Goal: Task Accomplishment & Management: Manage account settings

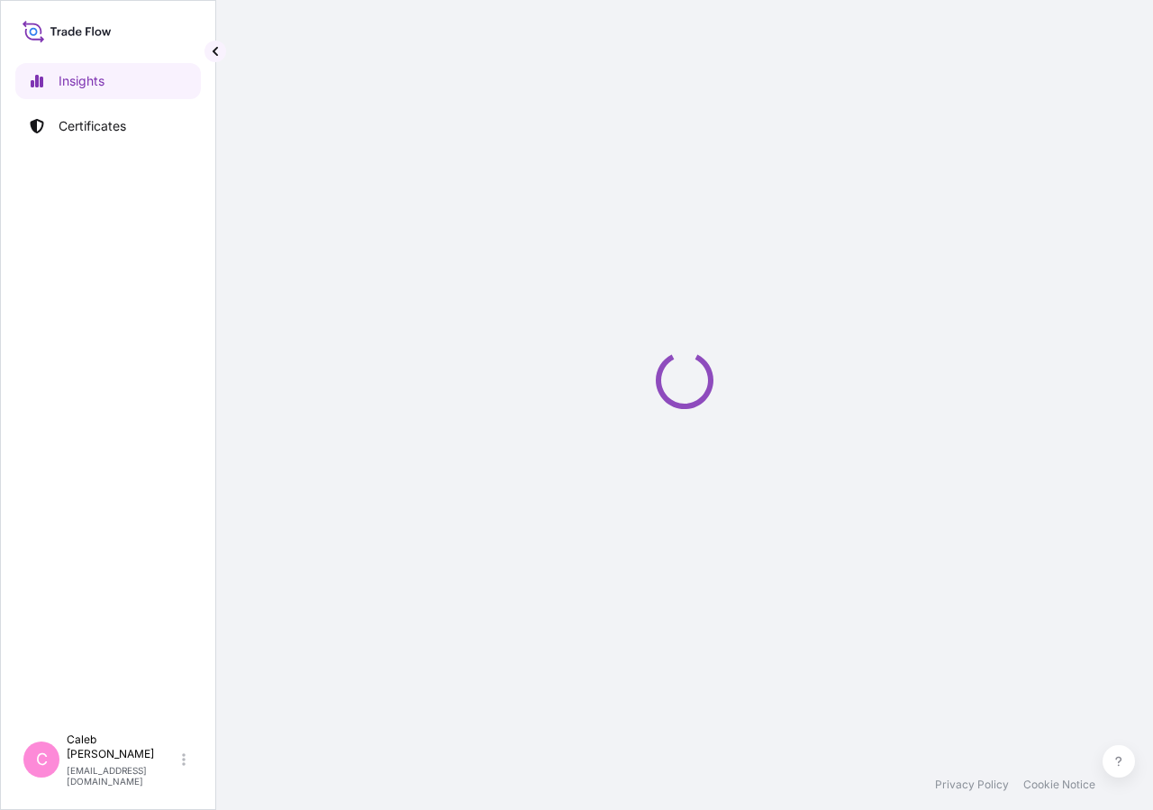
select select "2025"
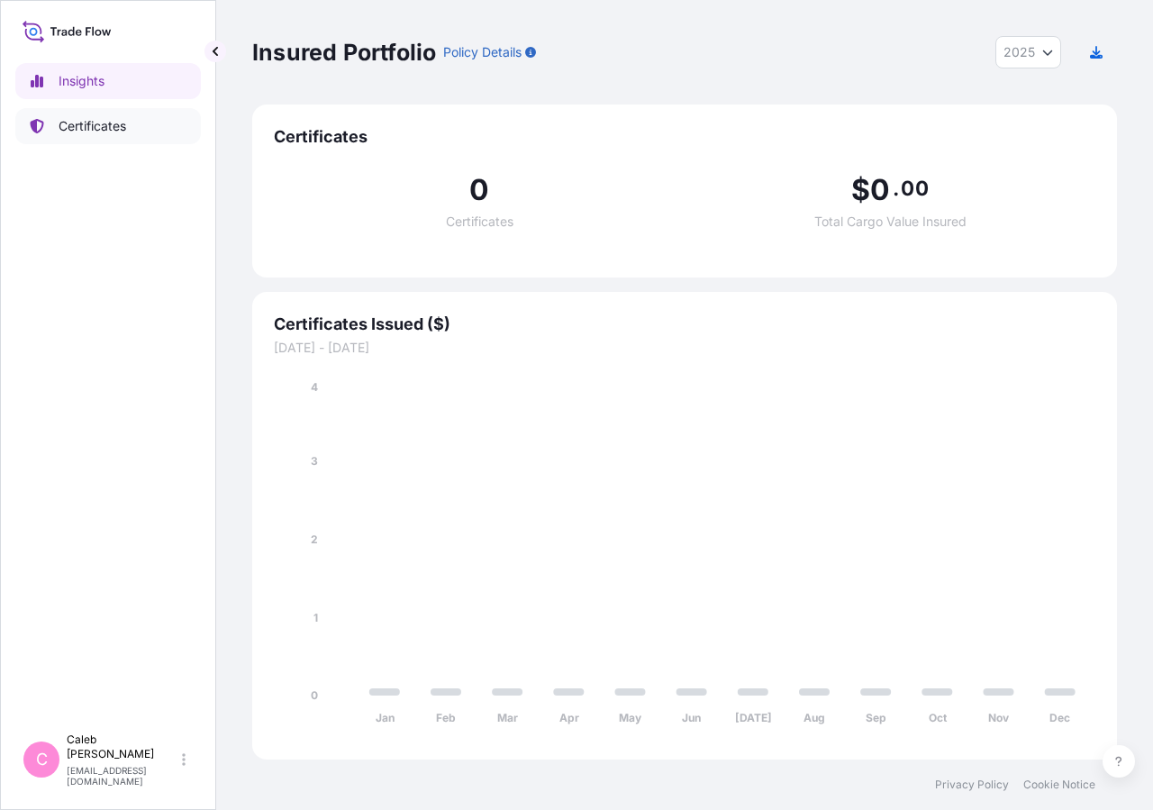
click at [64, 118] on p "Certificates" at bounding box center [93, 126] width 68 height 18
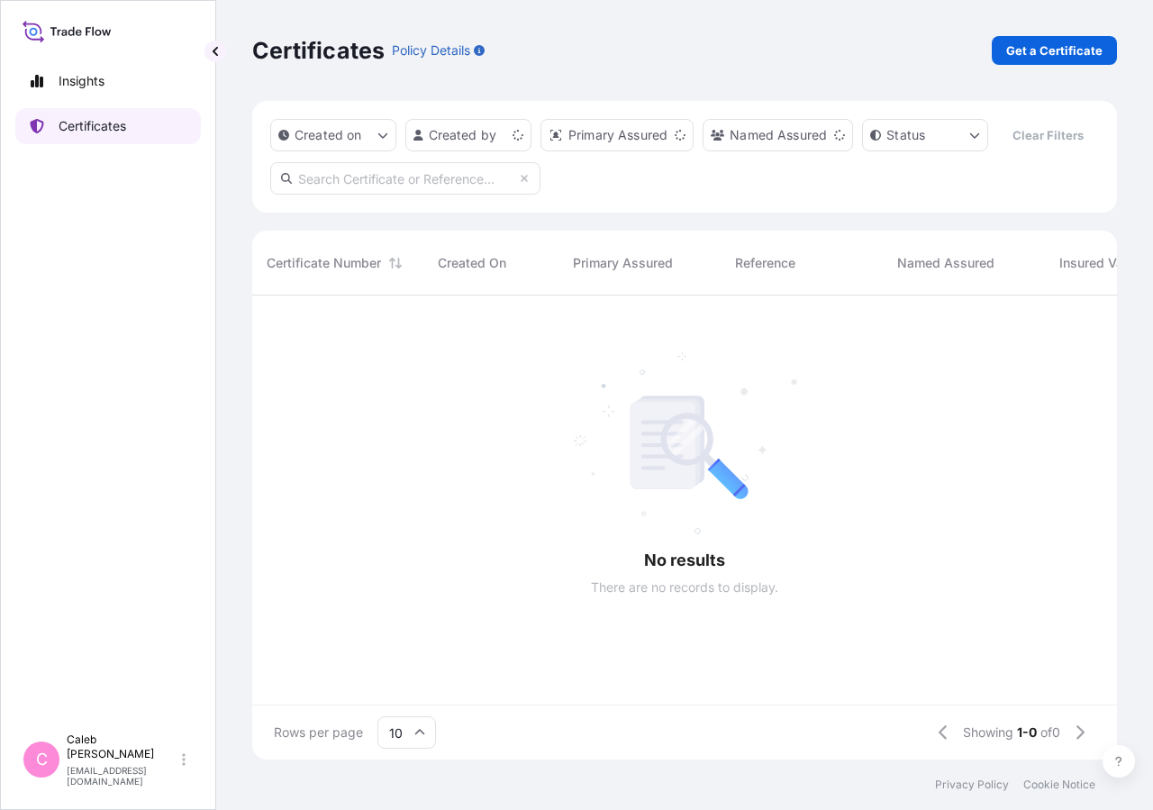
scroll to position [421, 849]
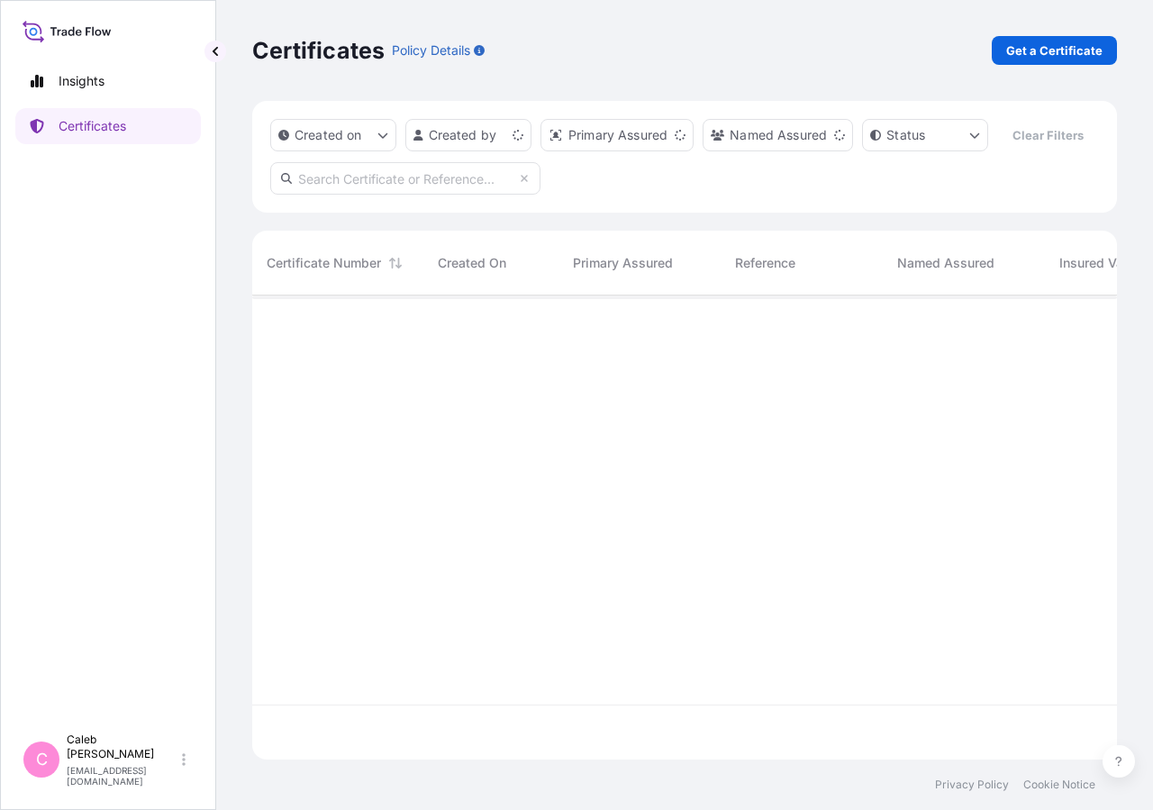
click at [459, 195] on input "text" at bounding box center [405, 178] width 270 height 32
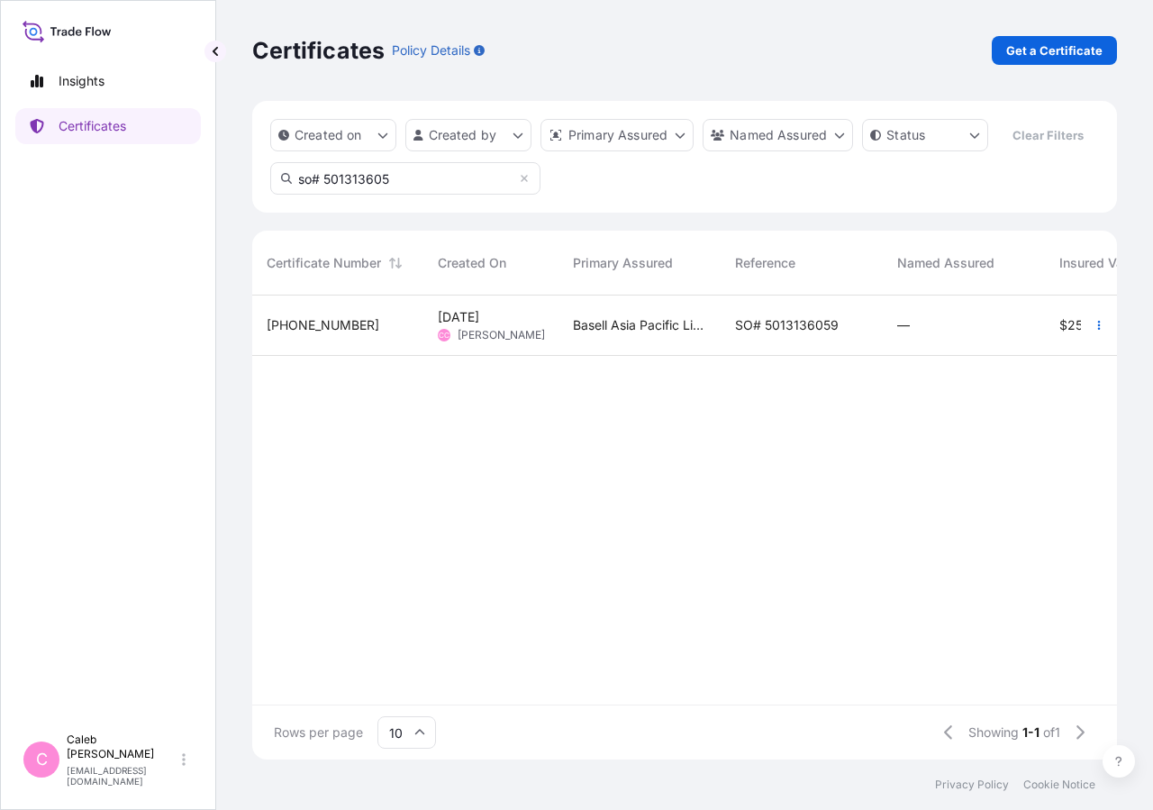
type input "so# 501313605"
click at [839, 356] on div "SO# 5013136059" at bounding box center [801, 325] width 162 height 60
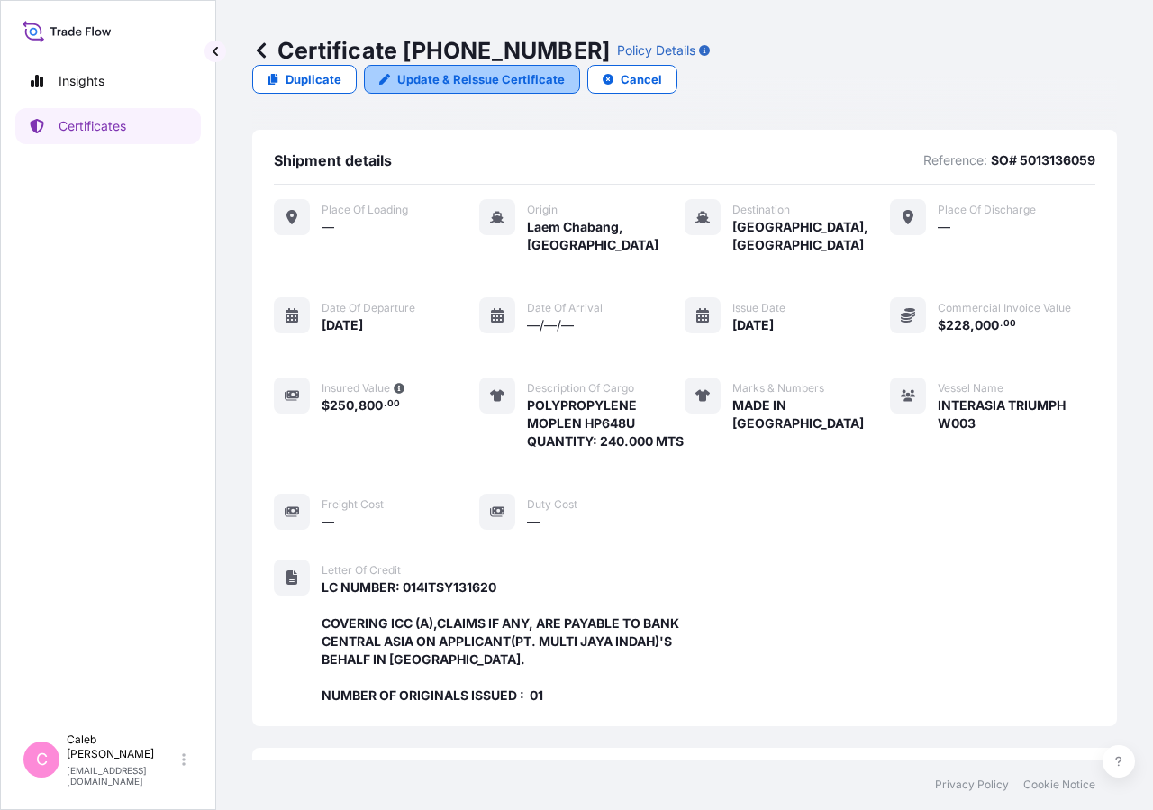
click at [565, 70] on p "Update & Reissue Certificate" at bounding box center [480, 79] width 167 height 18
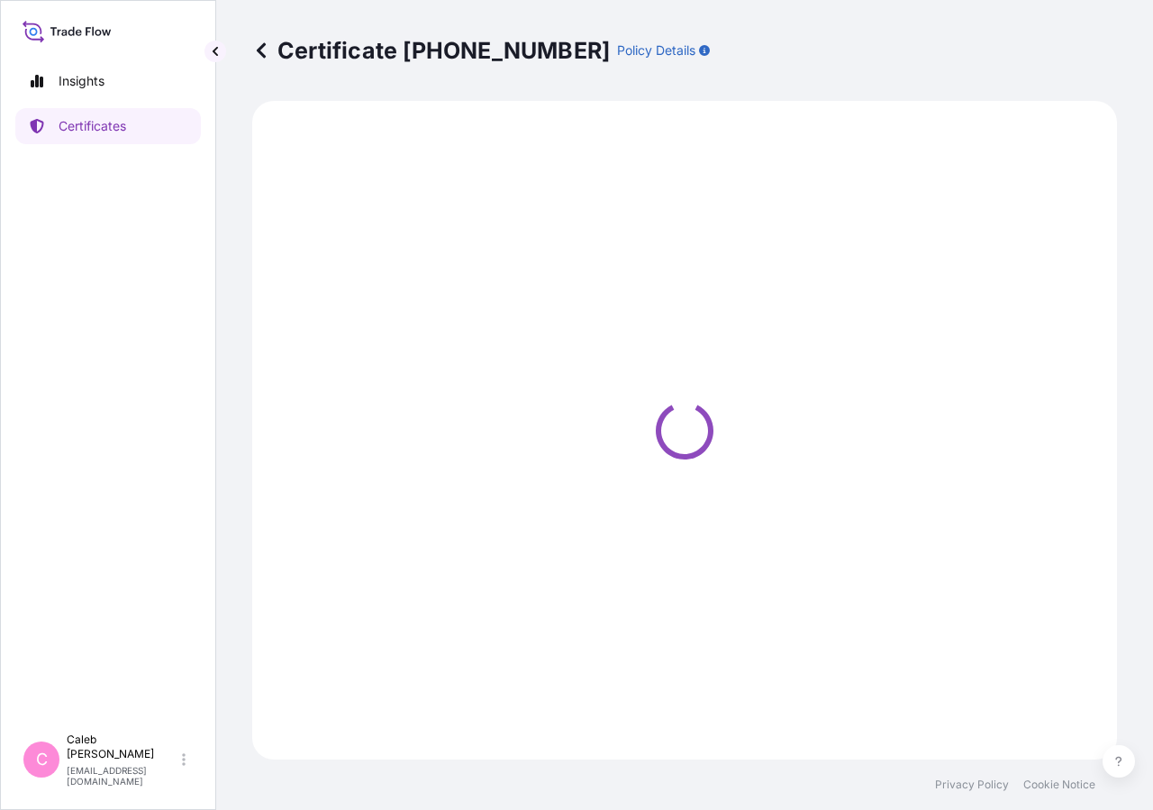
select select "Sea"
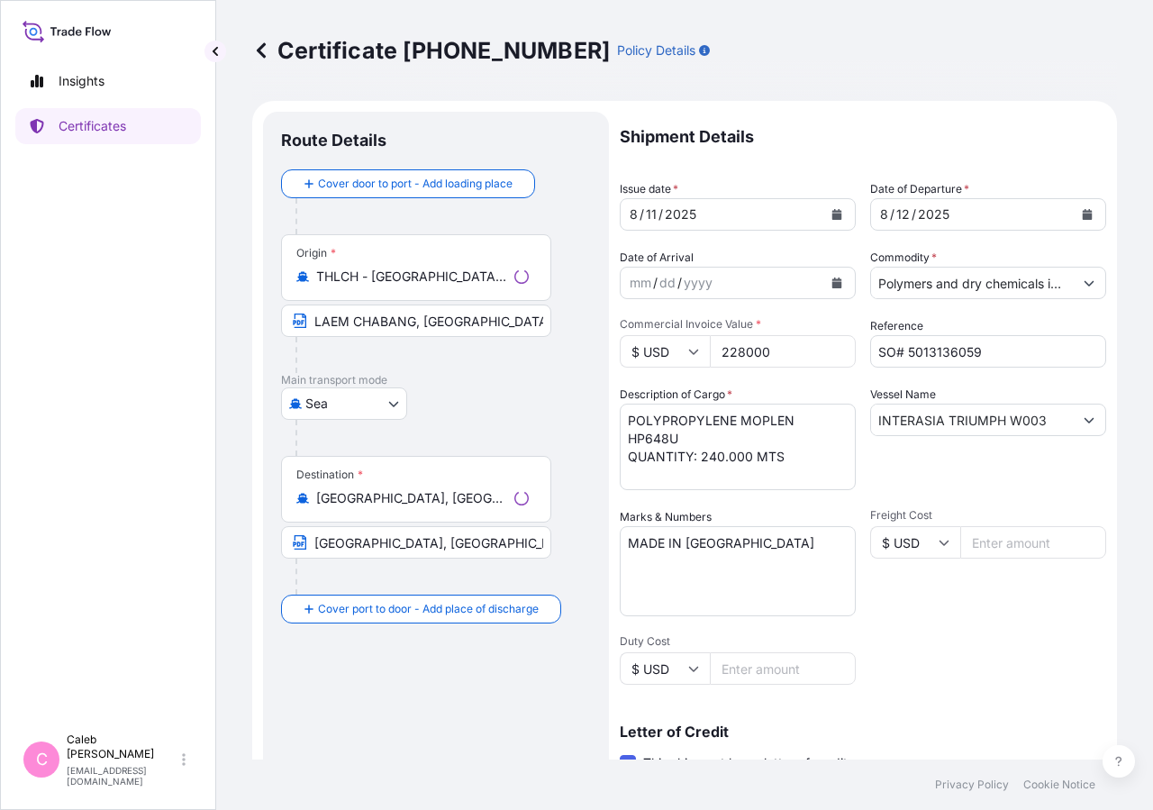
select select "32034"
click at [1079, 214] on button "Calendar" at bounding box center [1086, 214] width 29 height 29
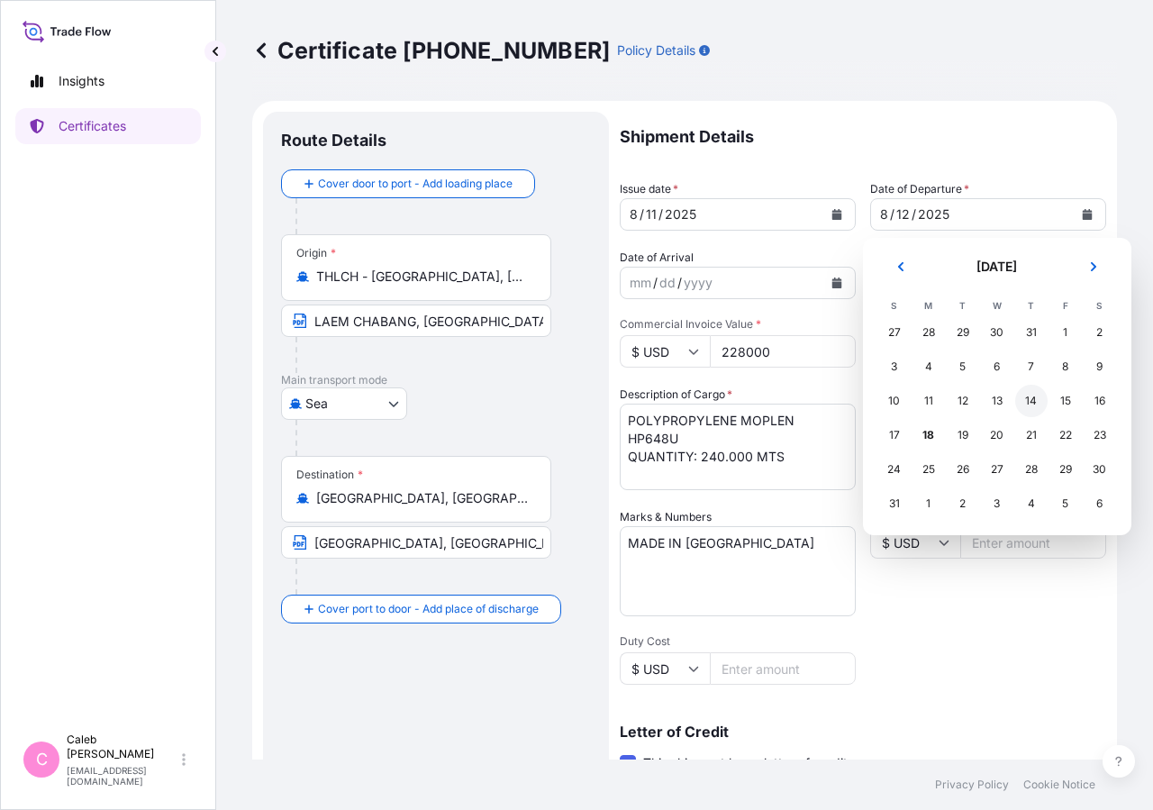
click at [1034, 404] on div "14" at bounding box center [1031, 401] width 32 height 32
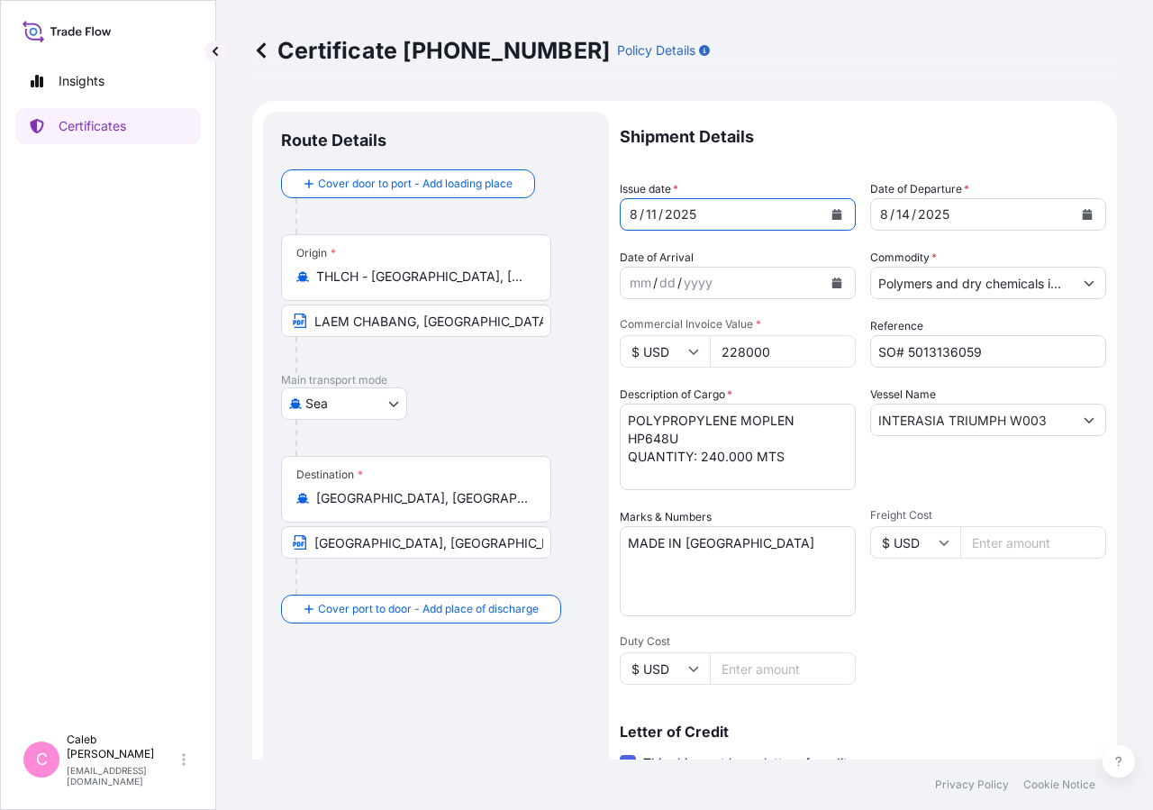
click at [832, 208] on button "Calendar" at bounding box center [836, 214] width 29 height 29
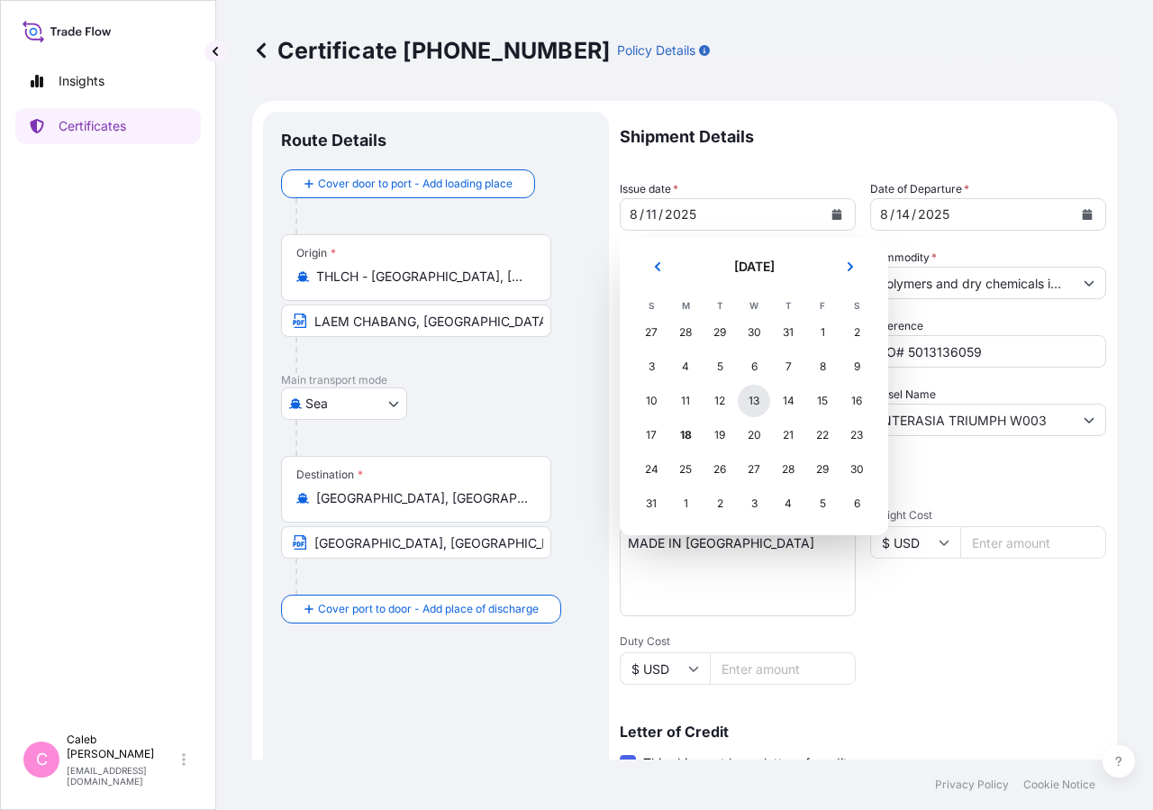
click at [750, 403] on div "13" at bounding box center [753, 401] width 32 height 32
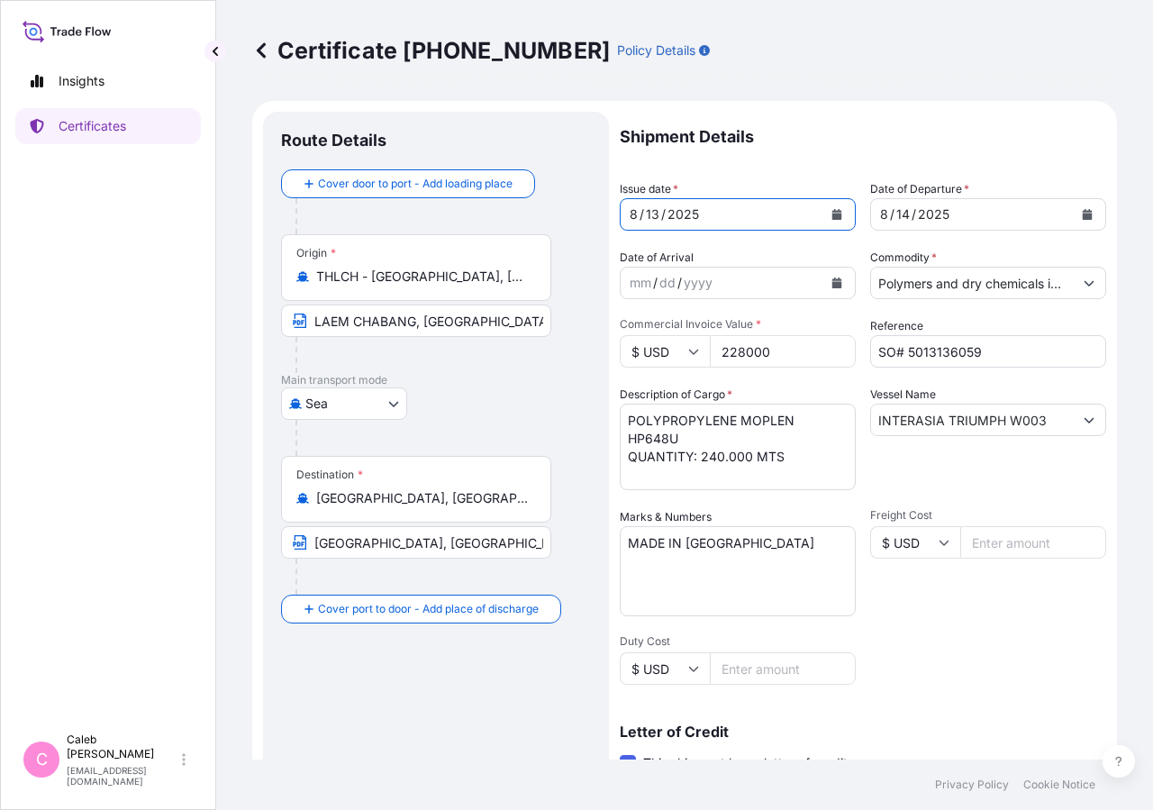
drag, startPoint x: 432, startPoint y: 543, endPoint x: 394, endPoint y: 556, distance: 40.7
click at [432, 542] on input "[GEOGRAPHIC_DATA], [GEOGRAPHIC_DATA], [GEOGRAPHIC_DATA]" at bounding box center [416, 542] width 270 height 32
drag, startPoint x: 315, startPoint y: 540, endPoint x: 616, endPoint y: 541, distance: 300.8
click at [551, 541] on input "[GEOGRAPHIC_DATA], [GEOGRAPHIC_DATA], [GEOGRAPHIC_DATA]" at bounding box center [416, 542] width 270 height 32
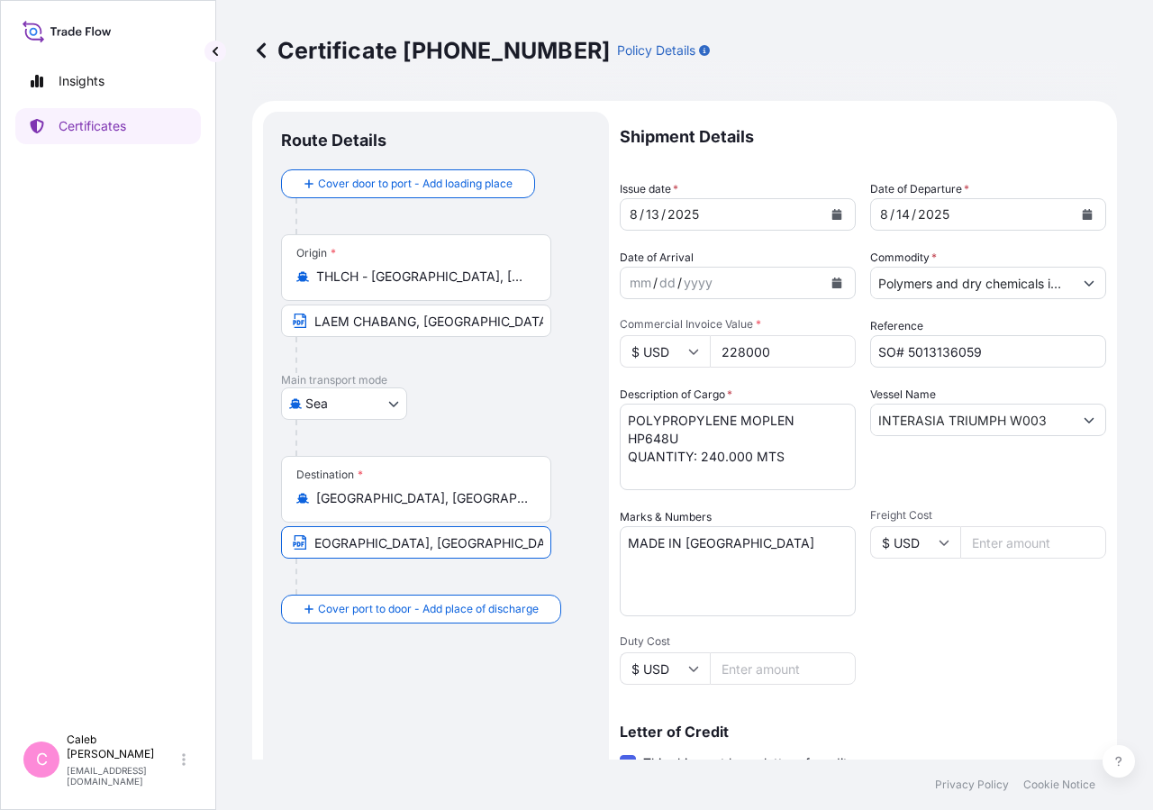
paste input "[GEOGRAPHIC_DATA], [GEOGRAPHIC_DATA], [GEOGRAPHIC_DATA]"
drag, startPoint x: 317, startPoint y: 542, endPoint x: 848, endPoint y: 644, distance: 540.9
click at [317, 541] on input "[GEOGRAPHIC_DATA], [GEOGRAPHIC_DATA], [GEOGRAPHIC_DATA]" at bounding box center [416, 542] width 270 height 32
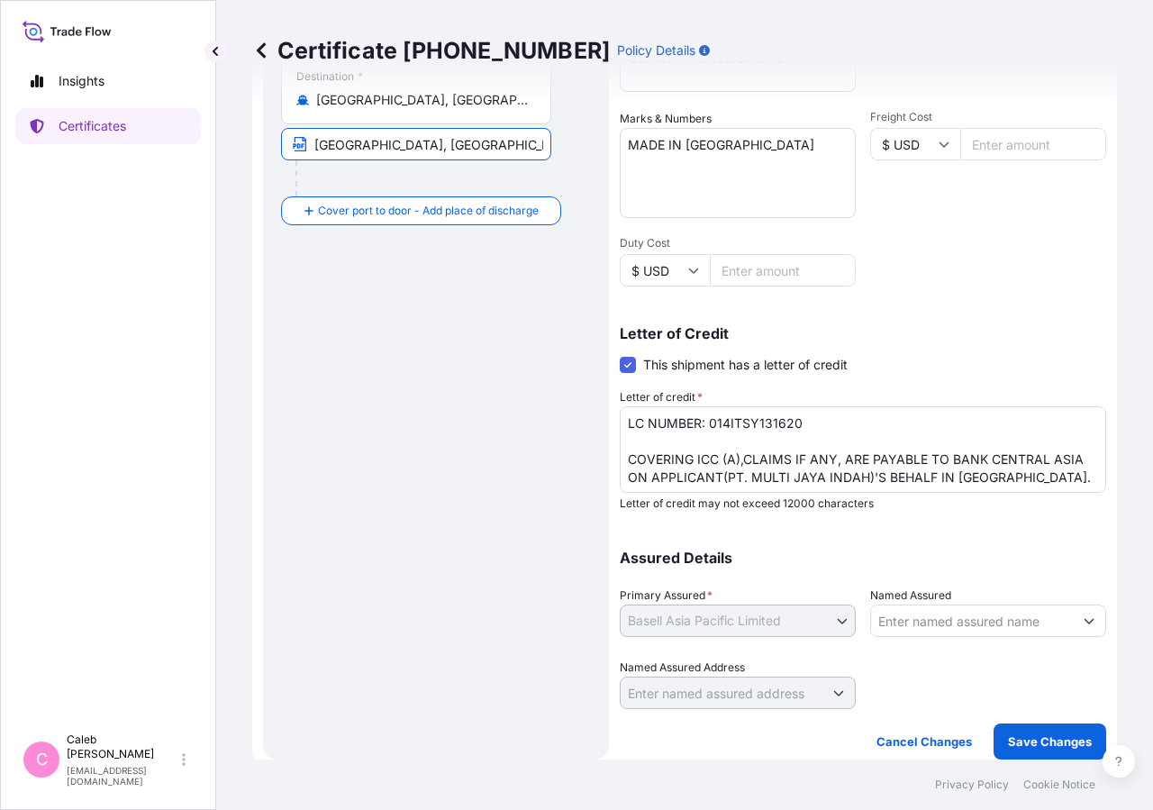
type input "[GEOGRAPHIC_DATA], [GEOGRAPHIC_DATA], [GEOGRAPHIC_DATA]"
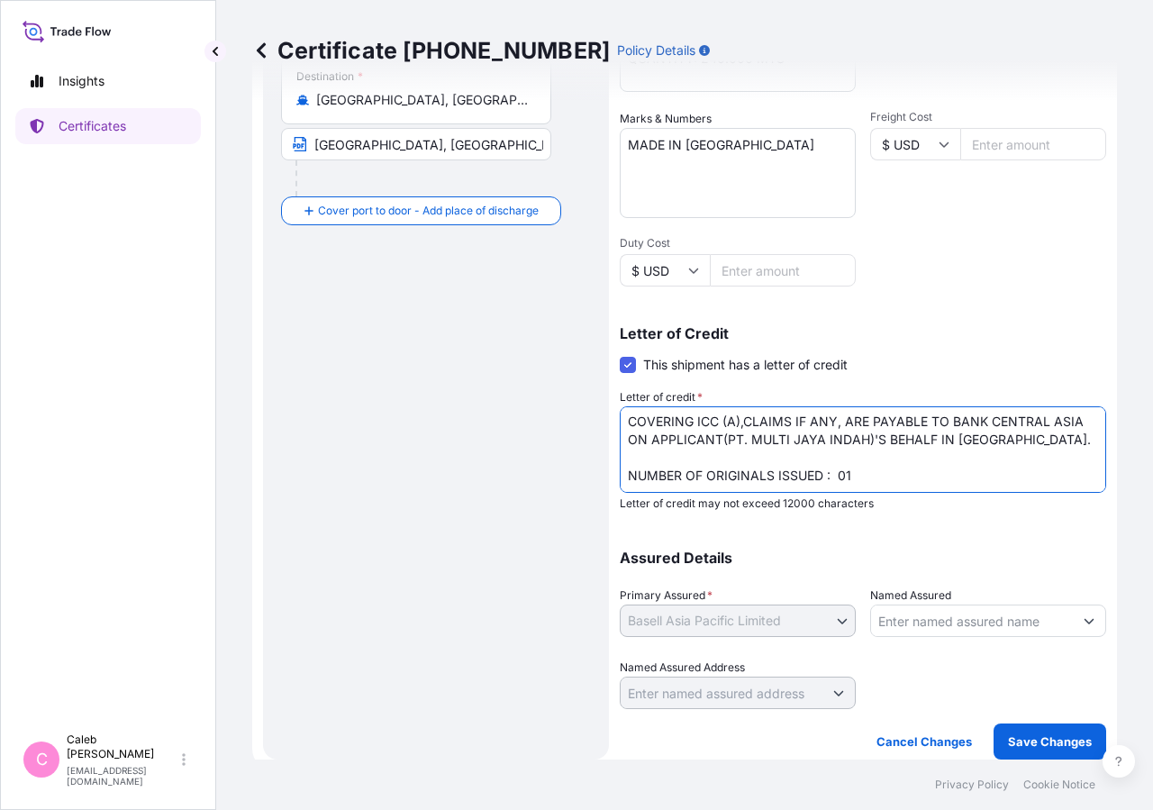
scroll to position [56, 0]
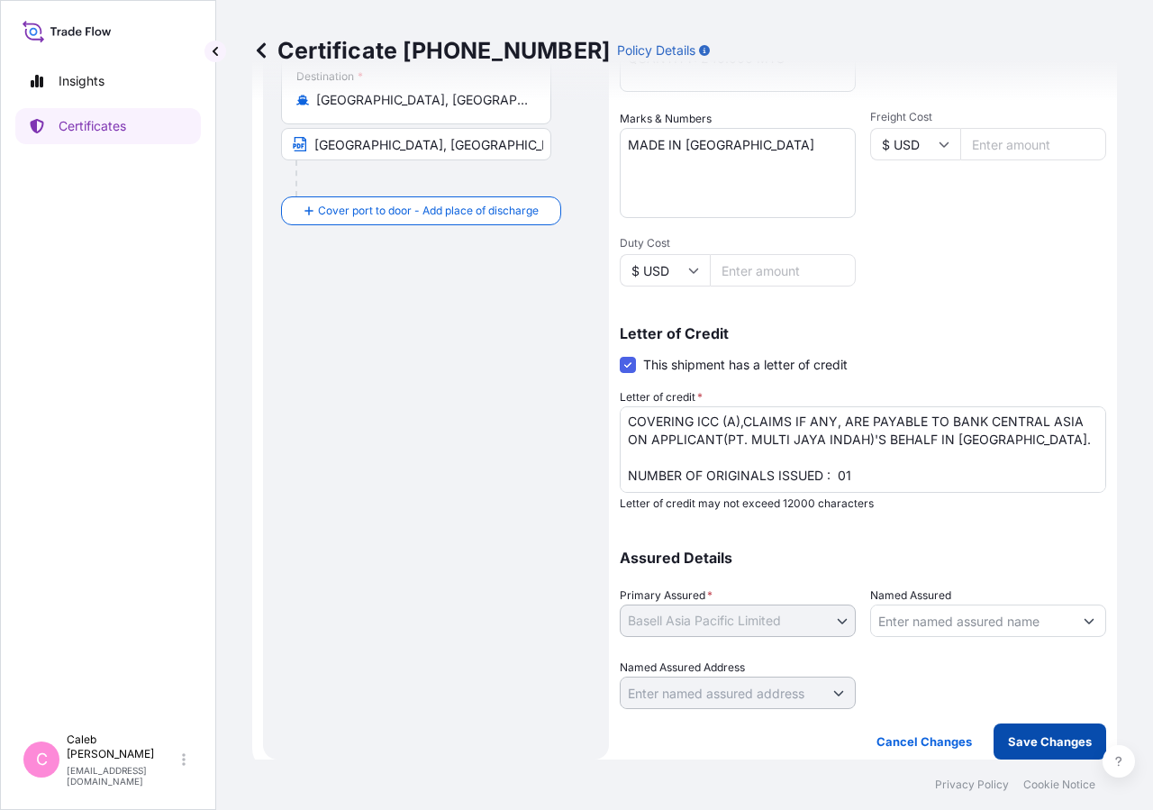
click at [1045, 732] on p "Save Changes" at bounding box center [1050, 741] width 84 height 18
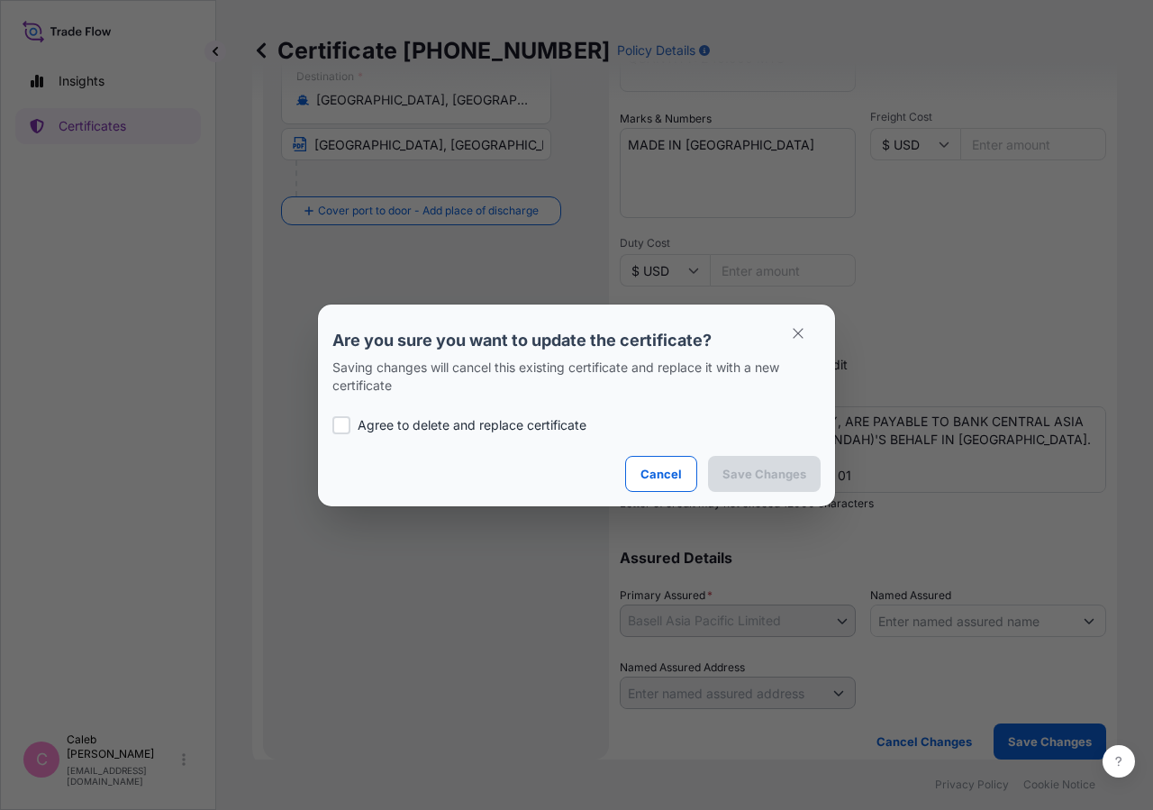
click at [363, 418] on p "Agree to delete and replace certificate" at bounding box center [471, 425] width 229 height 18
checkbox input "true"
click at [748, 461] on button "Save Changes" at bounding box center [764, 474] width 113 height 36
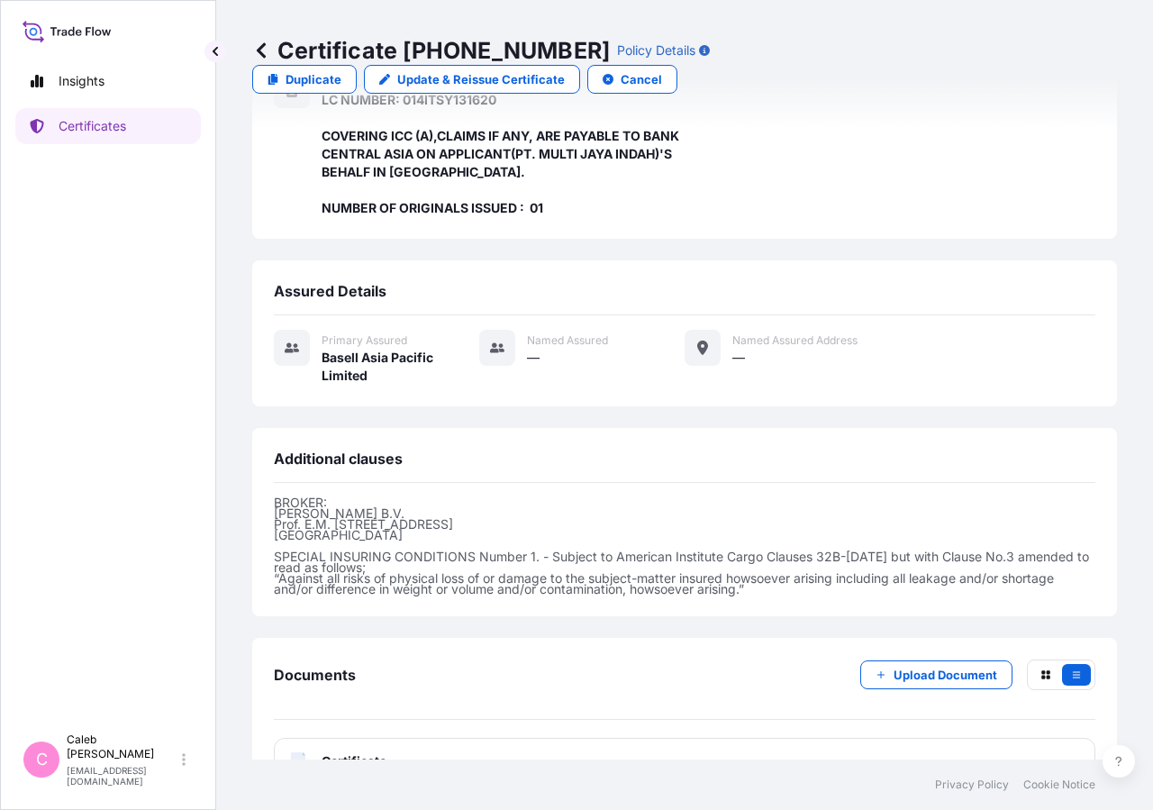
scroll to position [502, 0]
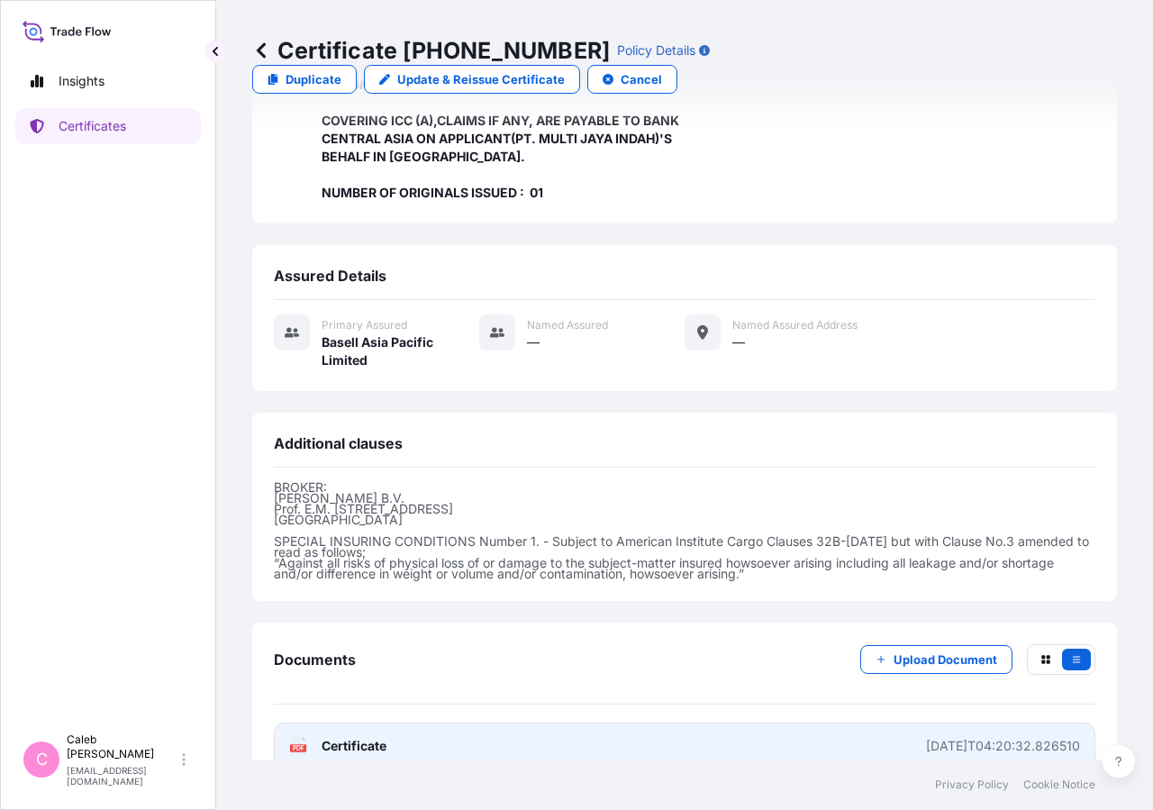
click at [358, 737] on span "Certificate" at bounding box center [353, 746] width 65 height 18
